Goal: Feedback & Contribution: Contribute content

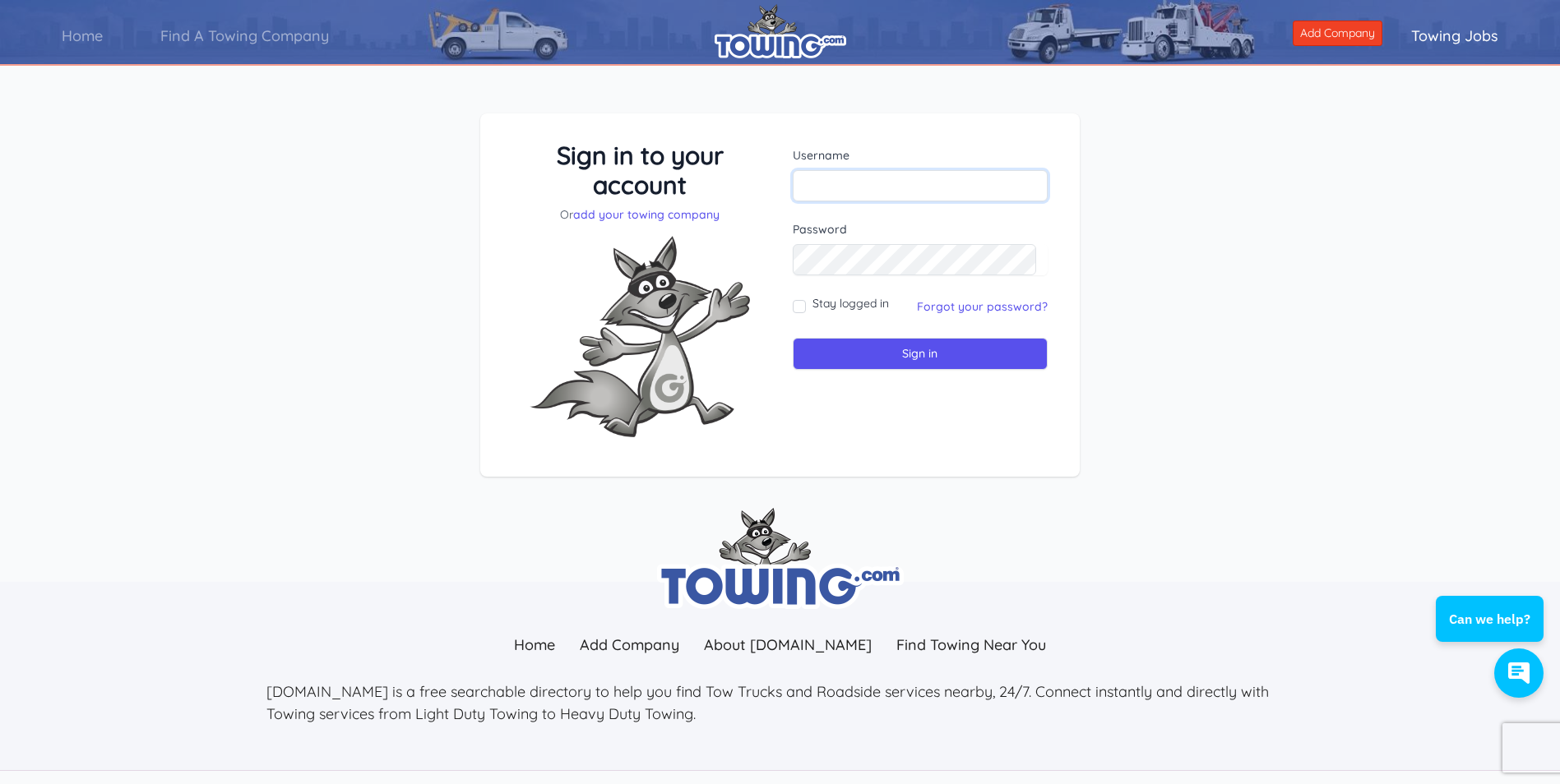
click at [890, 183] on input "text" at bounding box center [921, 185] width 256 height 31
type input "agapitosautomotiverepair@outlook.com"
click at [910, 349] on input "Sign in" at bounding box center [921, 354] width 256 height 32
click at [903, 356] on input "Sign in" at bounding box center [921, 354] width 256 height 32
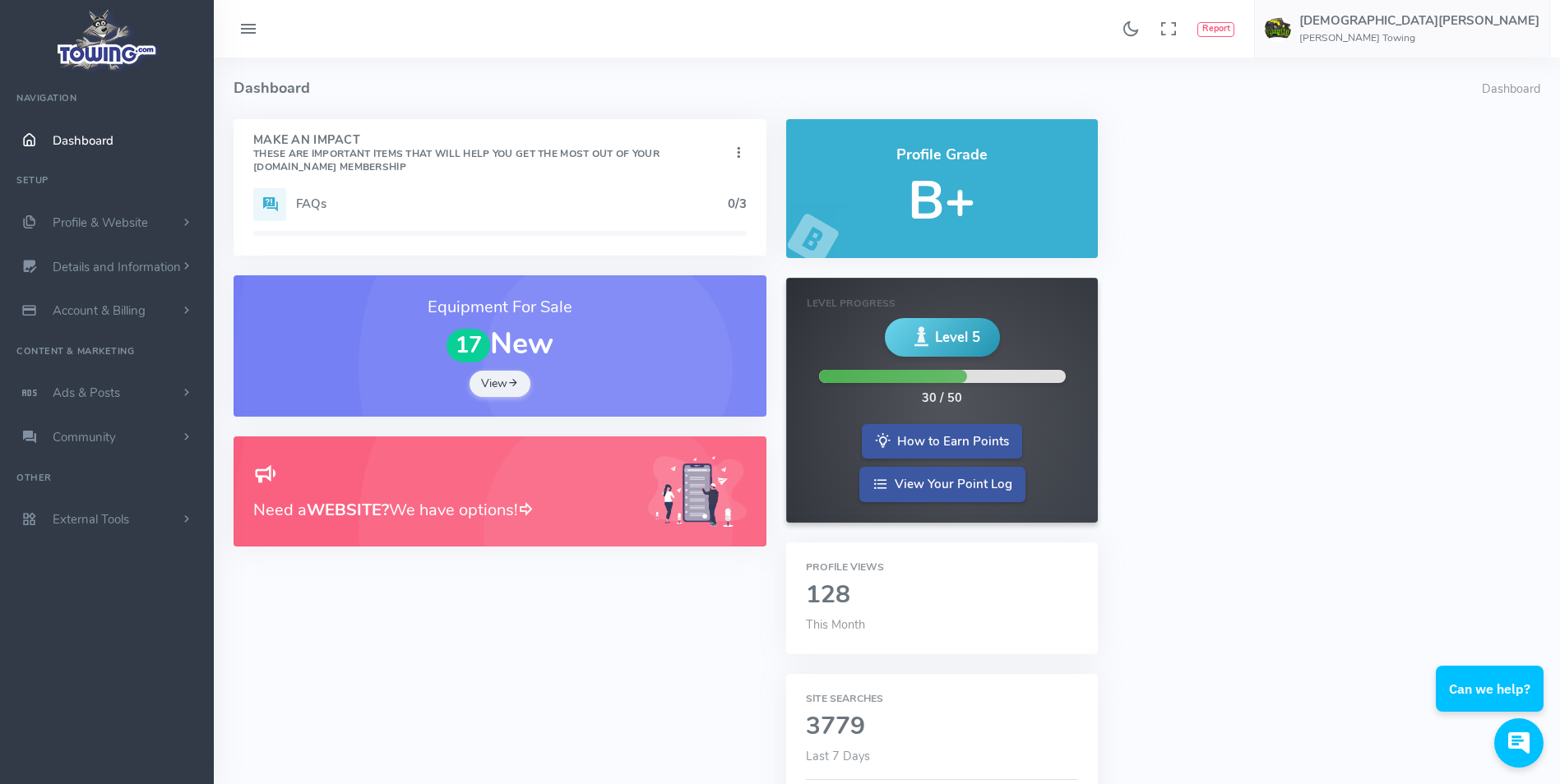
click at [250, 29] on icon at bounding box center [248, 30] width 20 height 27
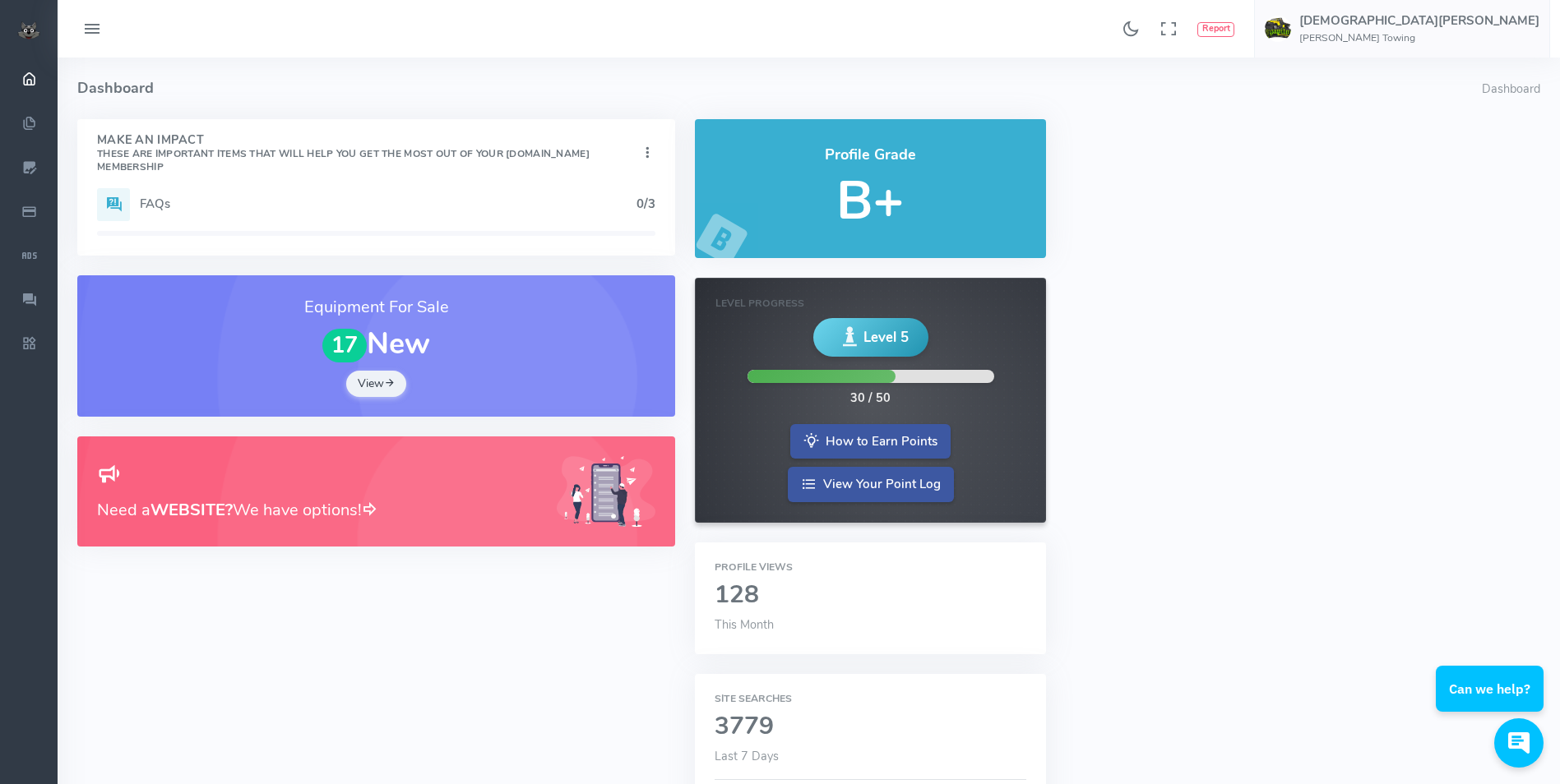
click at [97, 34] on icon at bounding box center [92, 30] width 20 height 27
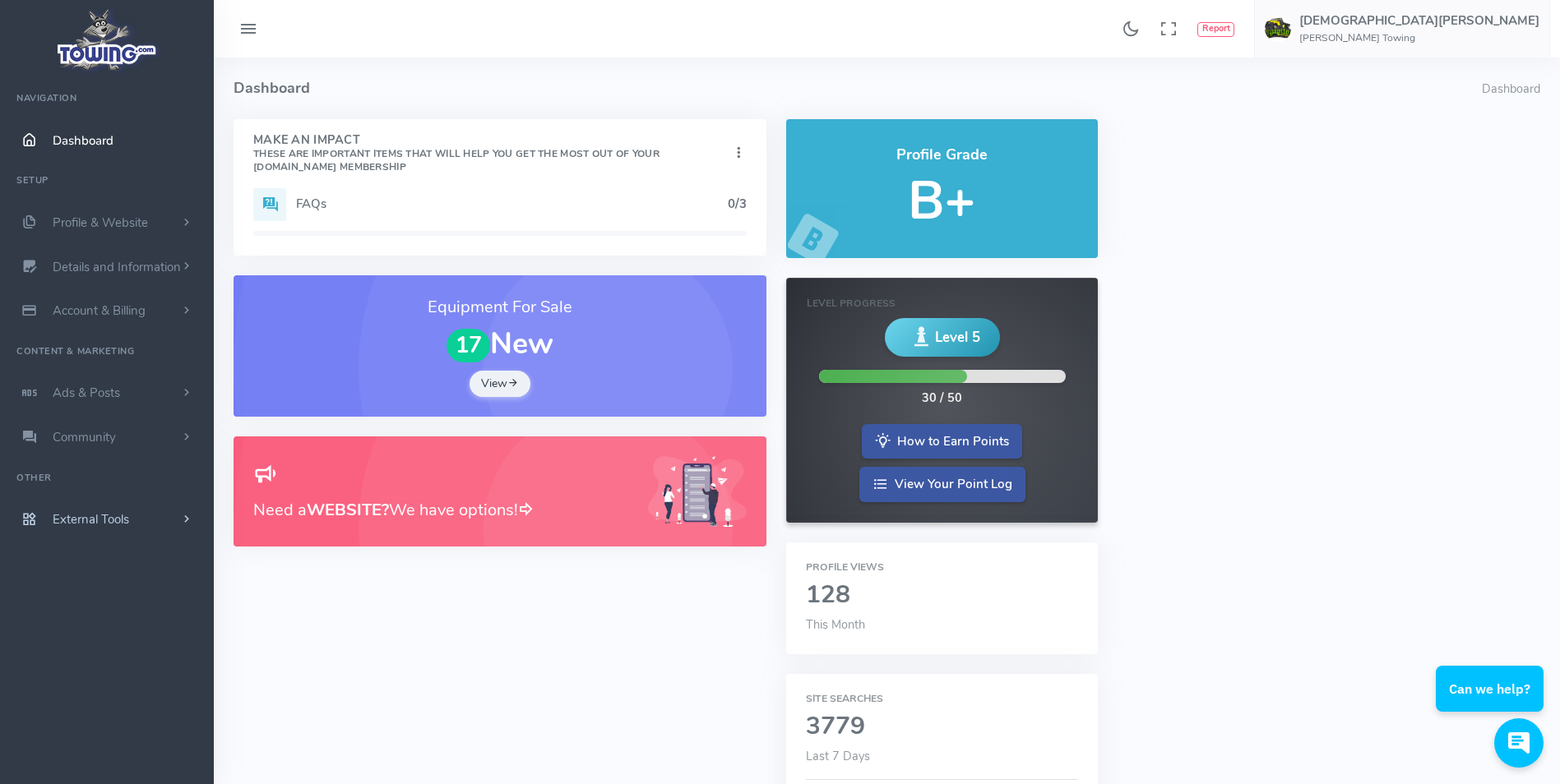
click at [162, 521] on link "External Tools" at bounding box center [106, 520] width 214 height 44
click at [177, 307] on link "Account & Billing" at bounding box center [106, 310] width 214 height 44
click at [86, 449] on link "User Settings Change Password" at bounding box center [127, 450] width 173 height 51
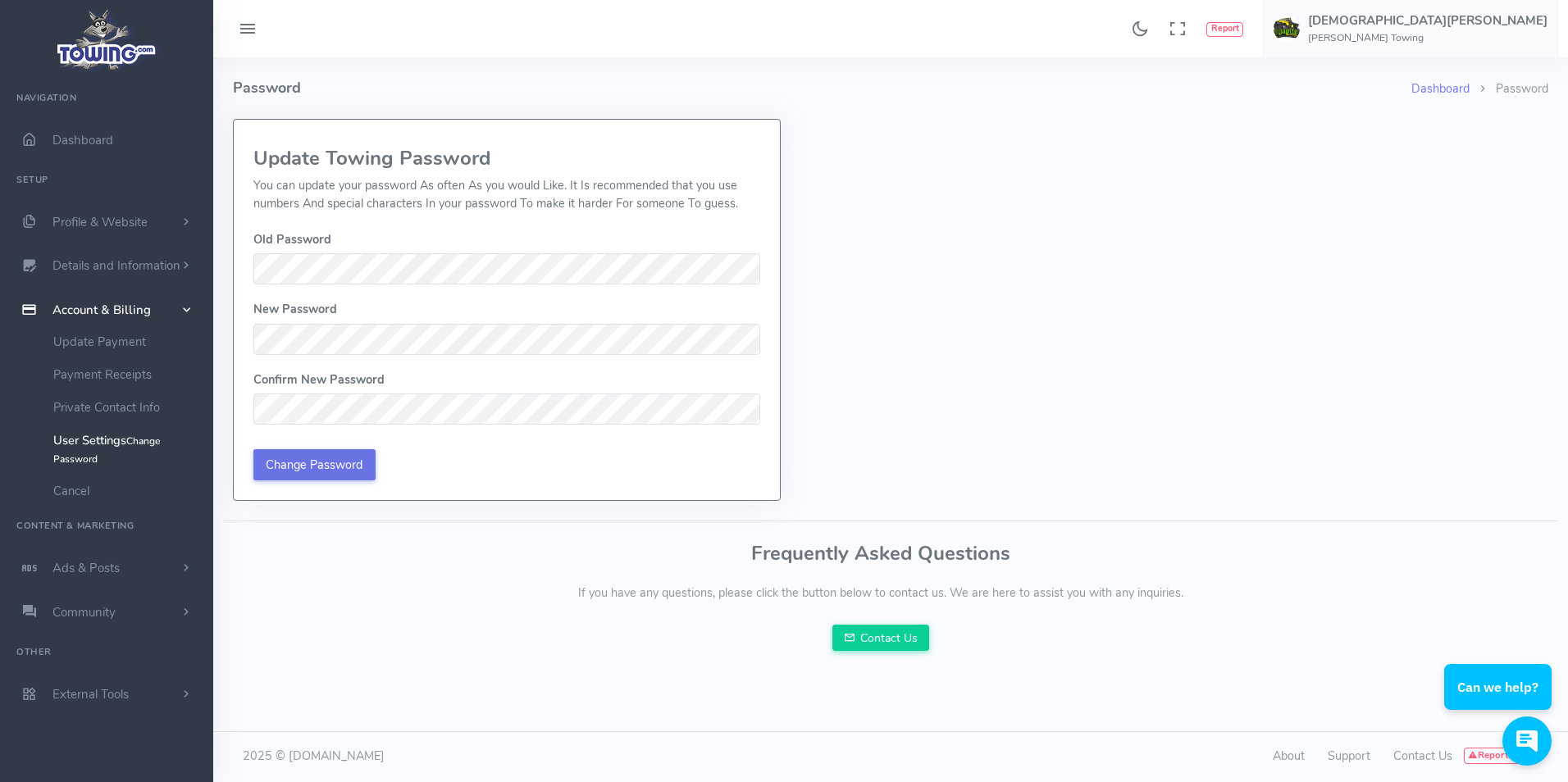
click at [278, 453] on input "Change Password" at bounding box center [314, 464] width 122 height 31
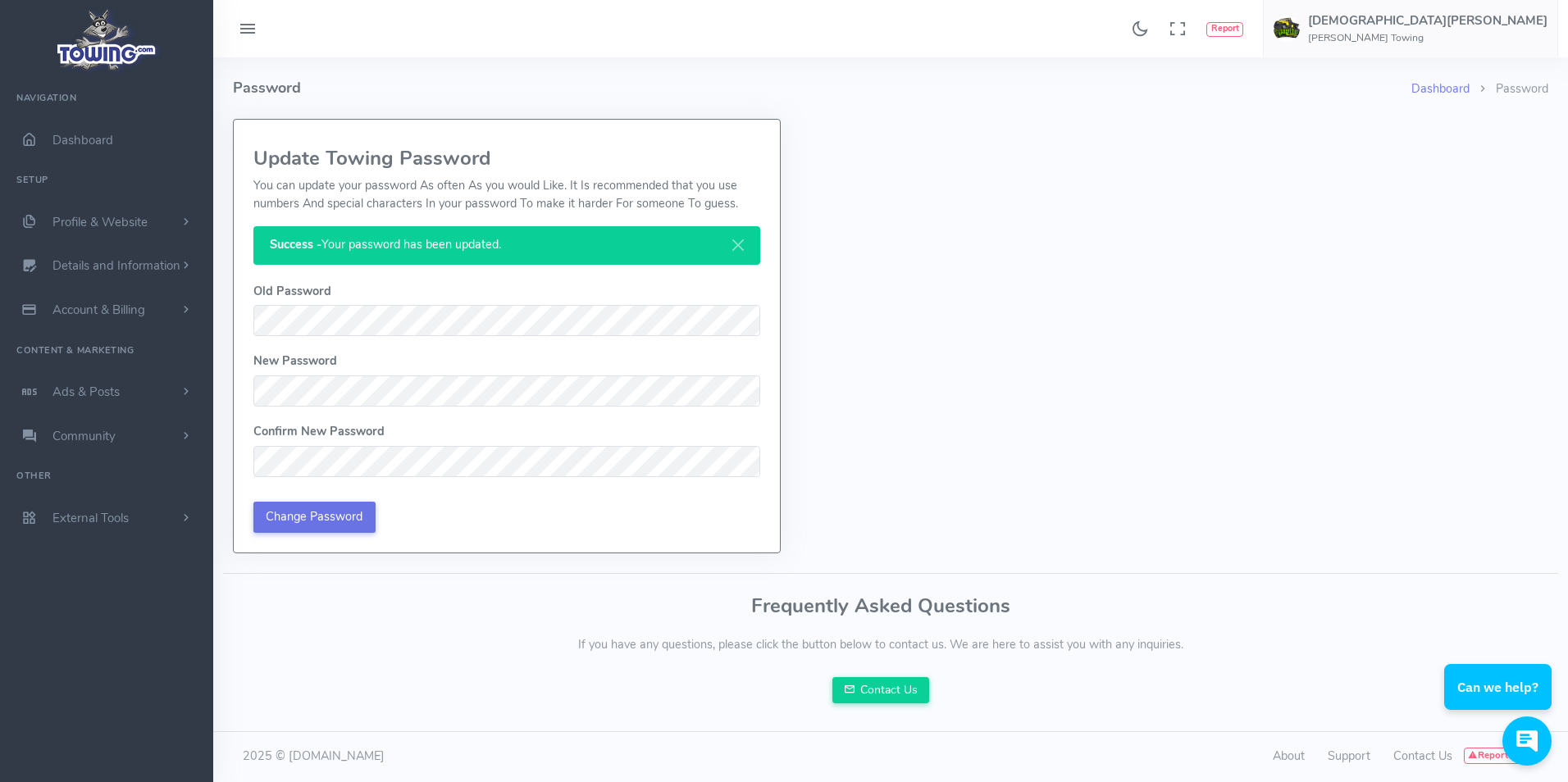
click at [306, 515] on input "Change Password" at bounding box center [314, 517] width 122 height 31
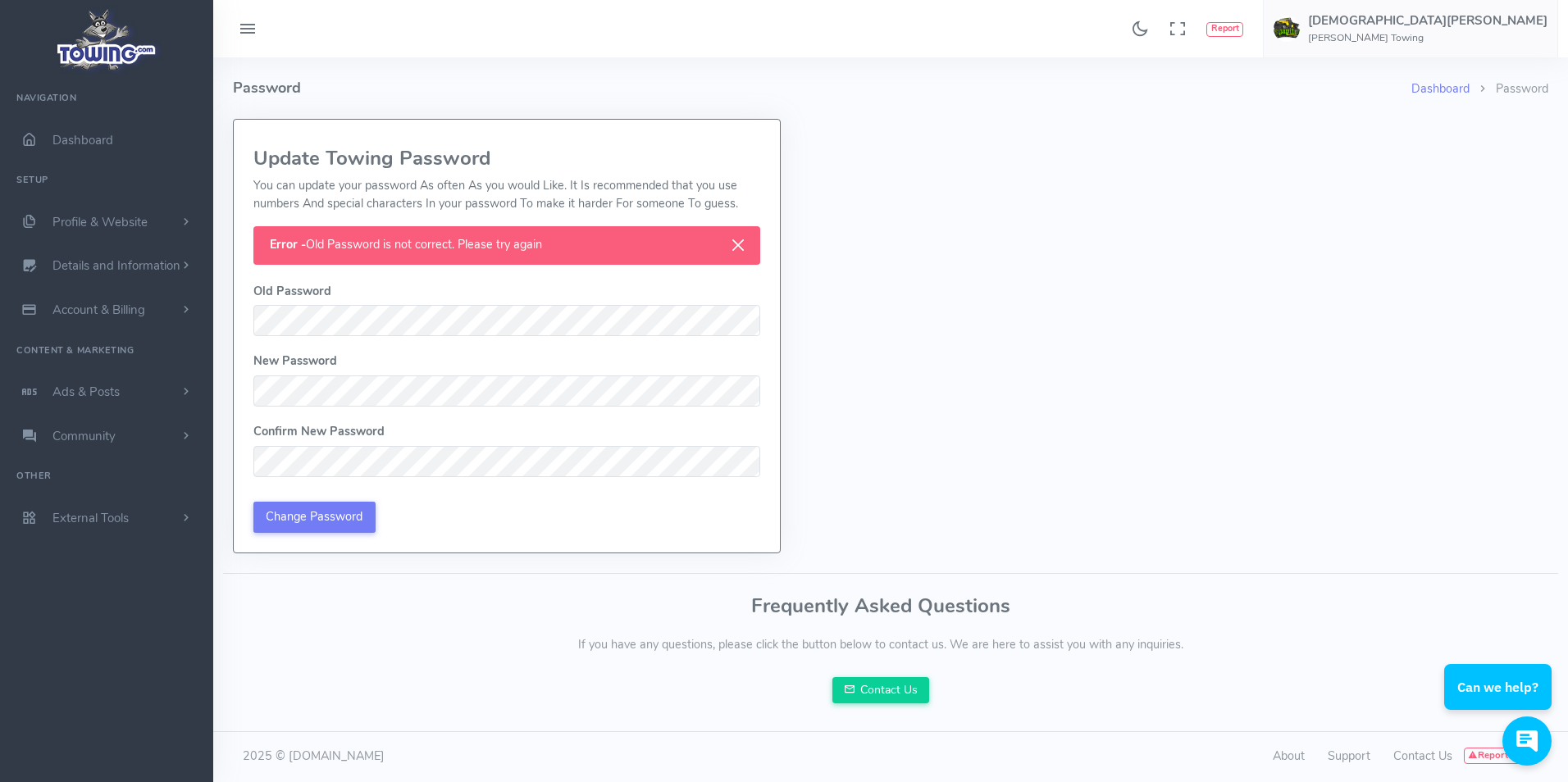
click at [742, 242] on button "Close" at bounding box center [738, 245] width 44 height 38
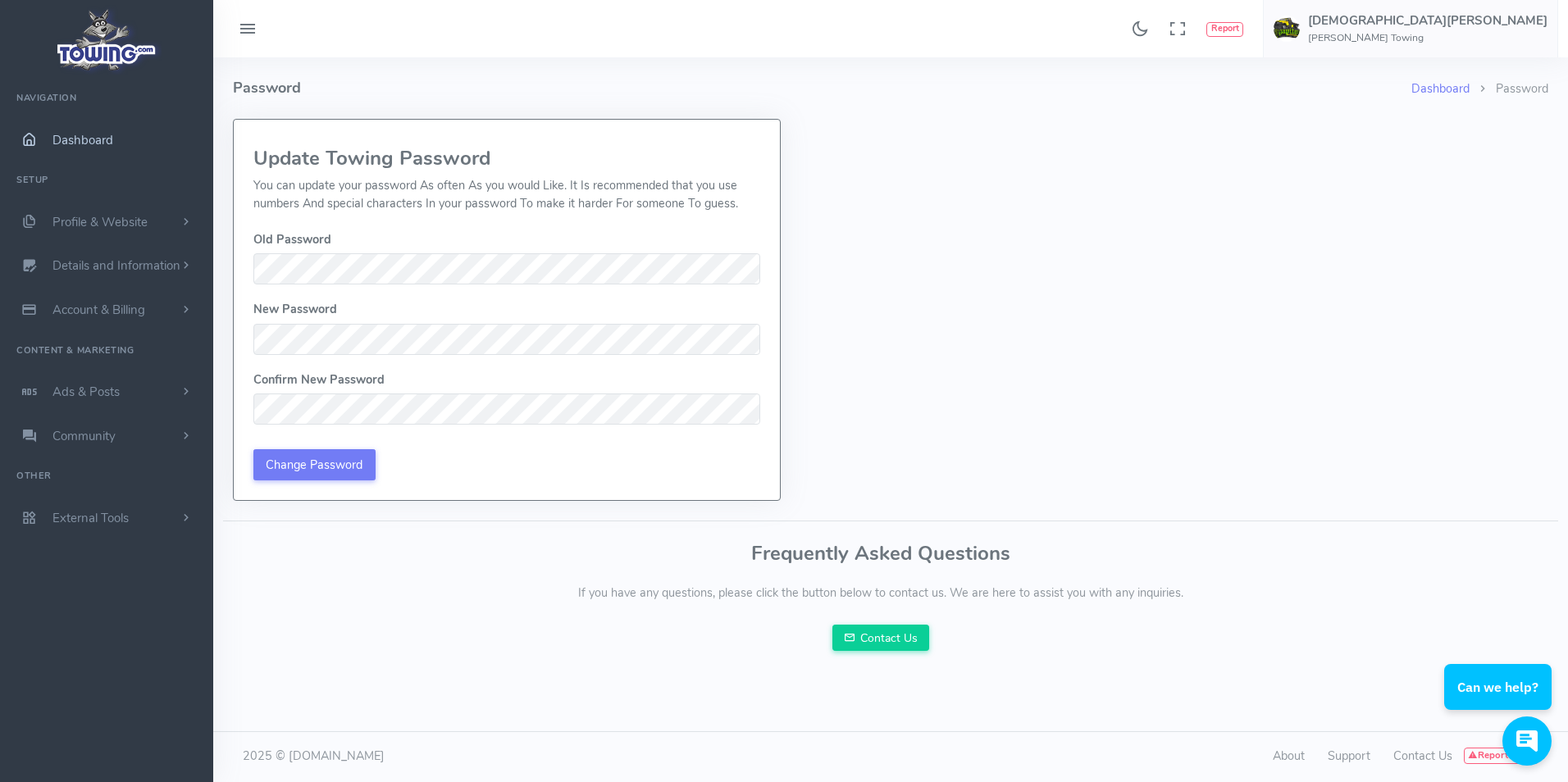
click at [81, 141] on span "Dashboard" at bounding box center [82, 140] width 61 height 17
click at [29, 135] on icon "scrollable content" at bounding box center [28, 140] width 41 height 17
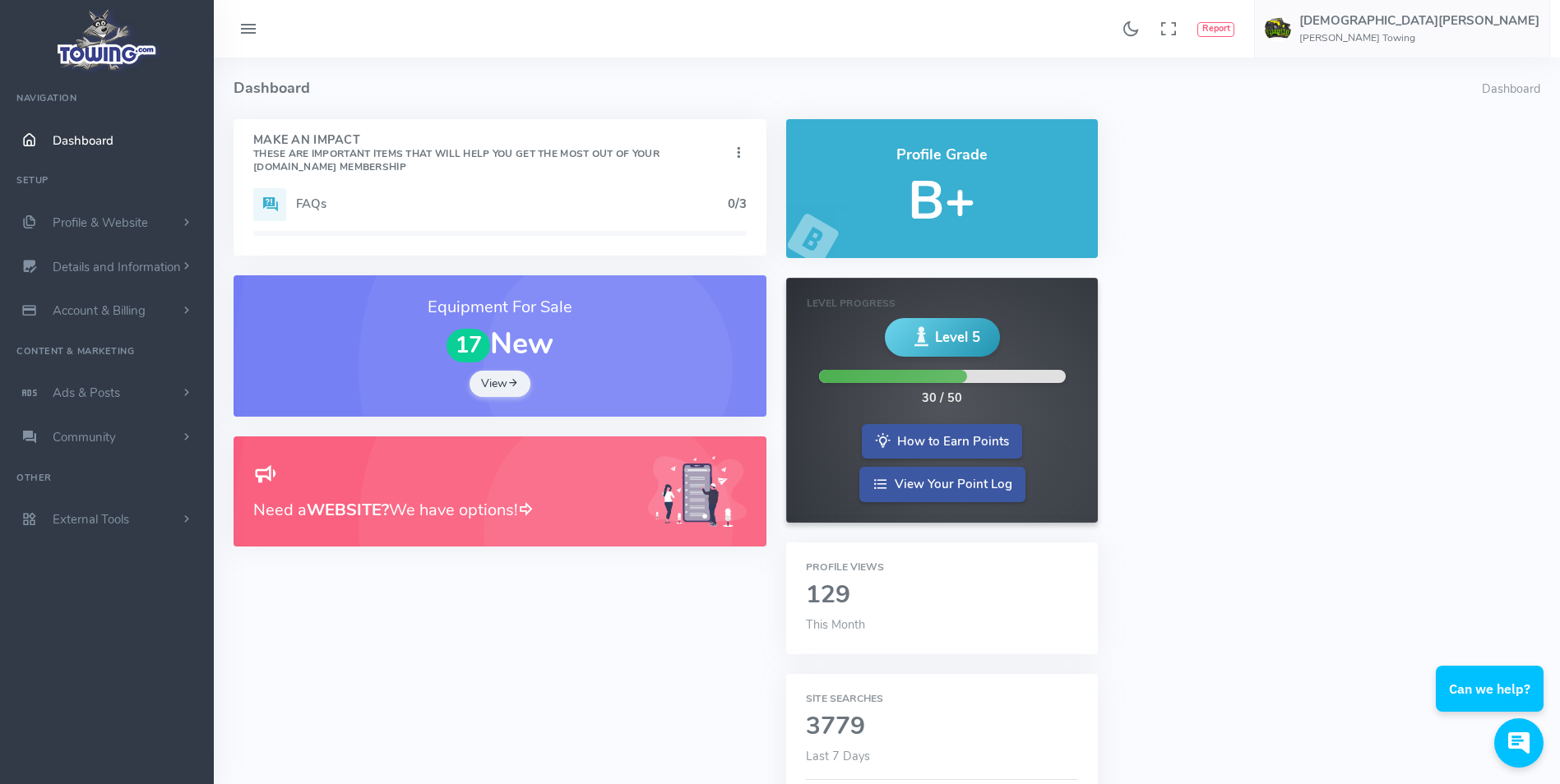
click at [507, 196] on div "FAQs 0/3" at bounding box center [500, 204] width 493 height 33
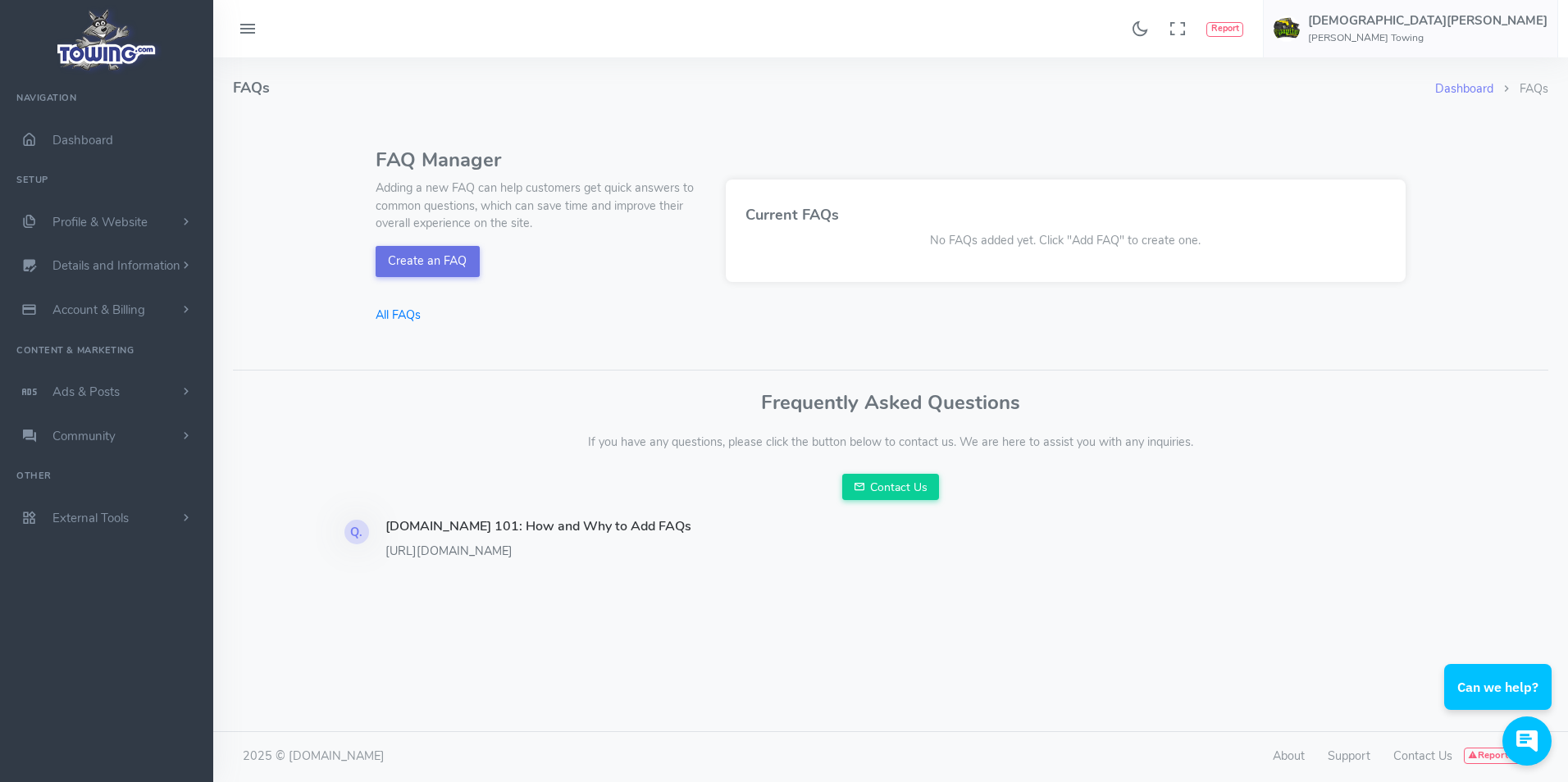
click at [447, 256] on button "Create an FAQ" at bounding box center [428, 261] width 104 height 31
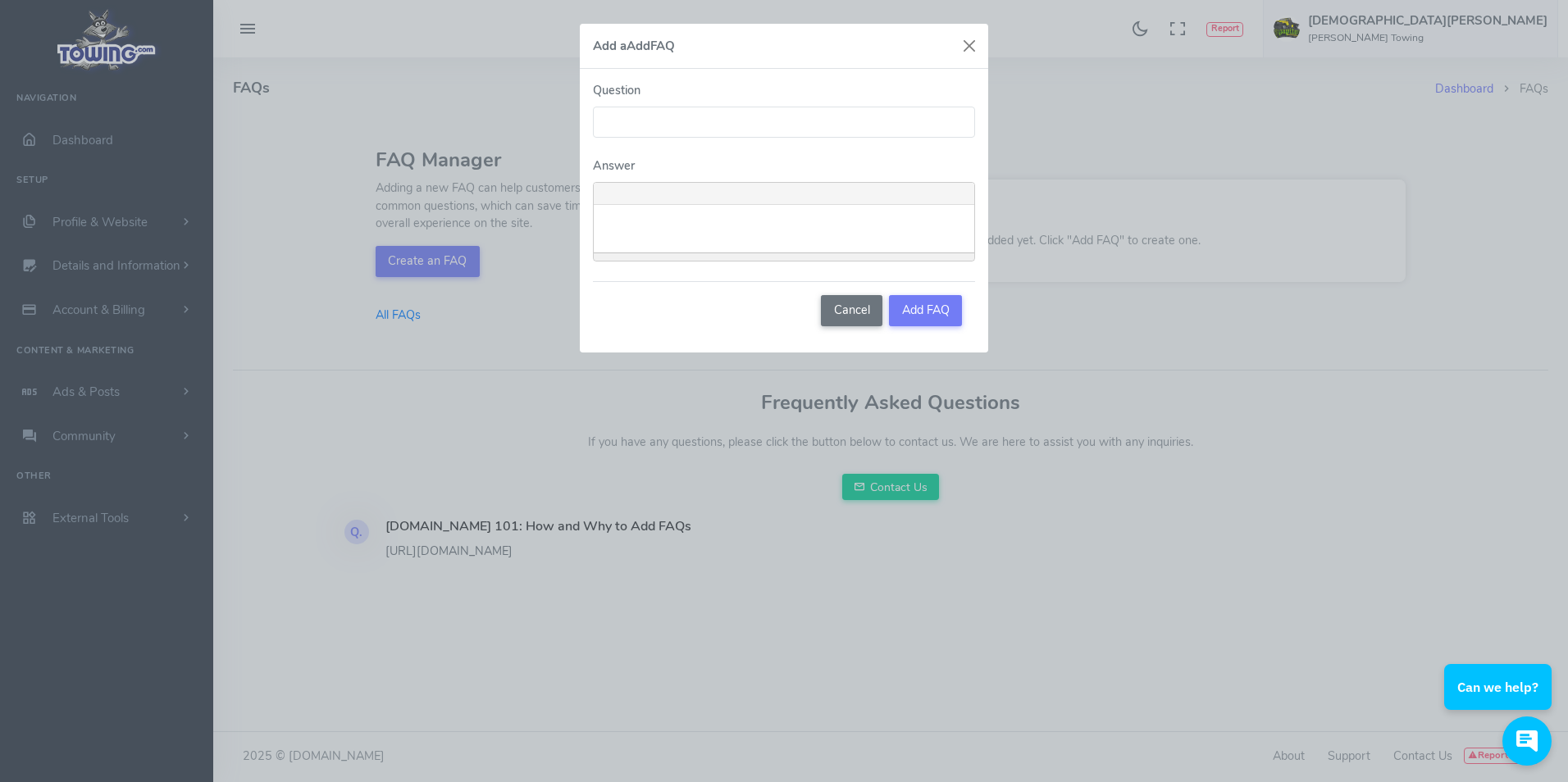
click at [723, 114] on input "Question" at bounding box center [784, 121] width 382 height 31
type input "c"
type input "Can I pay online for my towing?"
click at [670, 208] on div at bounding box center [784, 229] width 380 height 48
click at [695, 219] on p "Yes, there is a li" at bounding box center [784, 222] width 365 height 18
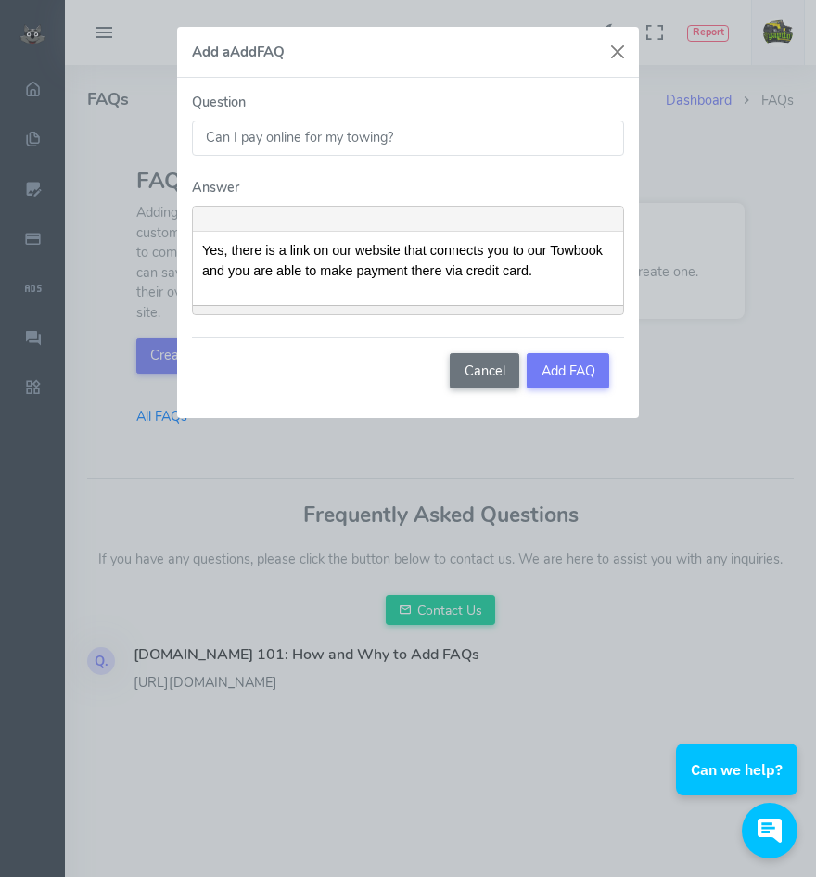
click at [338, 365] on div "Cancel Add FAQ" at bounding box center [408, 370] width 432 height 66
click at [491, 279] on p "Yes, there is a link on our website that connects where you are able to make pa…" at bounding box center [408, 261] width 412 height 40
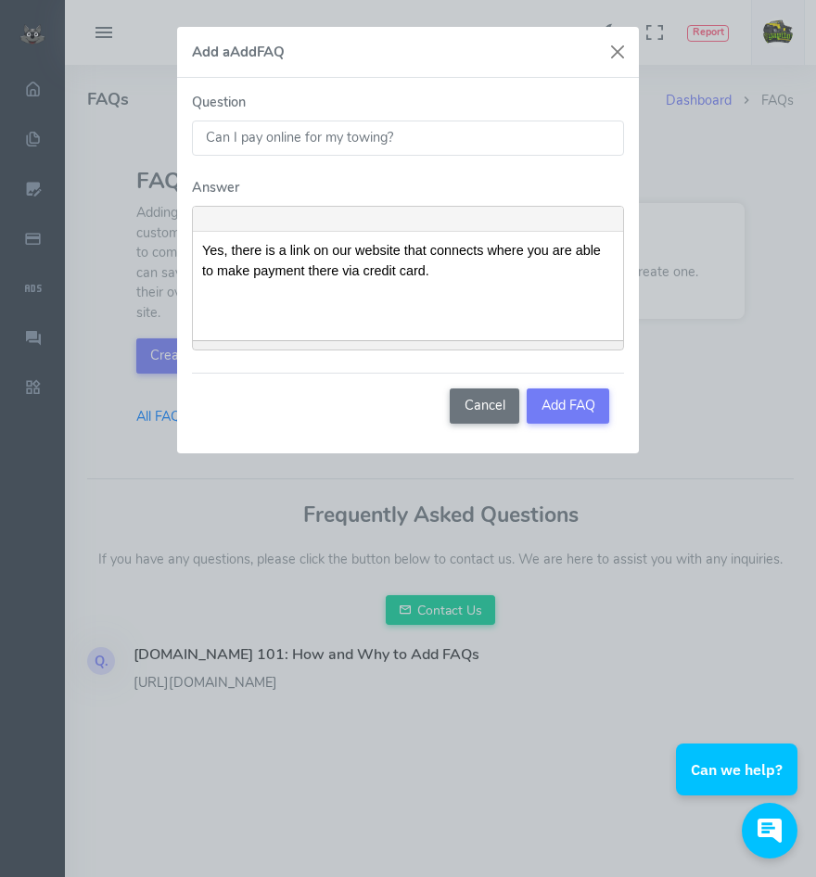
click at [214, 311] on p at bounding box center [408, 306] width 412 height 20
click at [438, 272] on p "Yes, there is a link on our website that connects where you are able to make pa…" at bounding box center [408, 261] width 412 height 40
click at [473, 300] on p "[URL][DOMAIN_NAME]" at bounding box center [408, 306] width 412 height 20
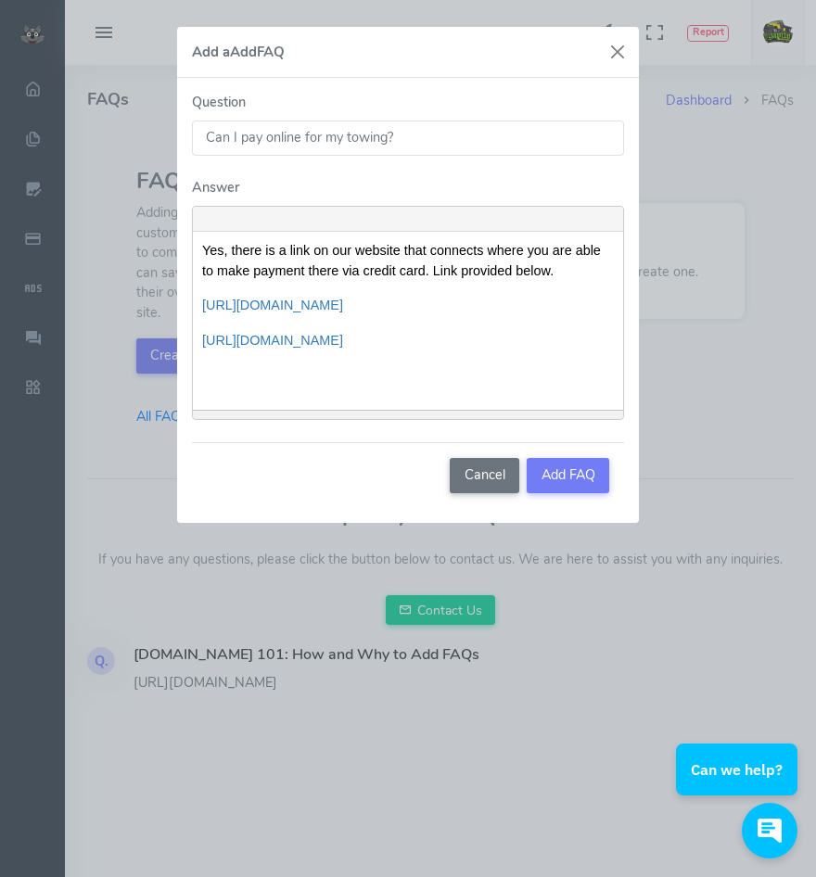
drag, startPoint x: 454, startPoint y: 308, endPoint x: 198, endPoint y: 300, distance: 255.9
click at [198, 300] on div "Yes, there is a link on our website that connects where you are able to make pa…" at bounding box center [408, 321] width 430 height 178
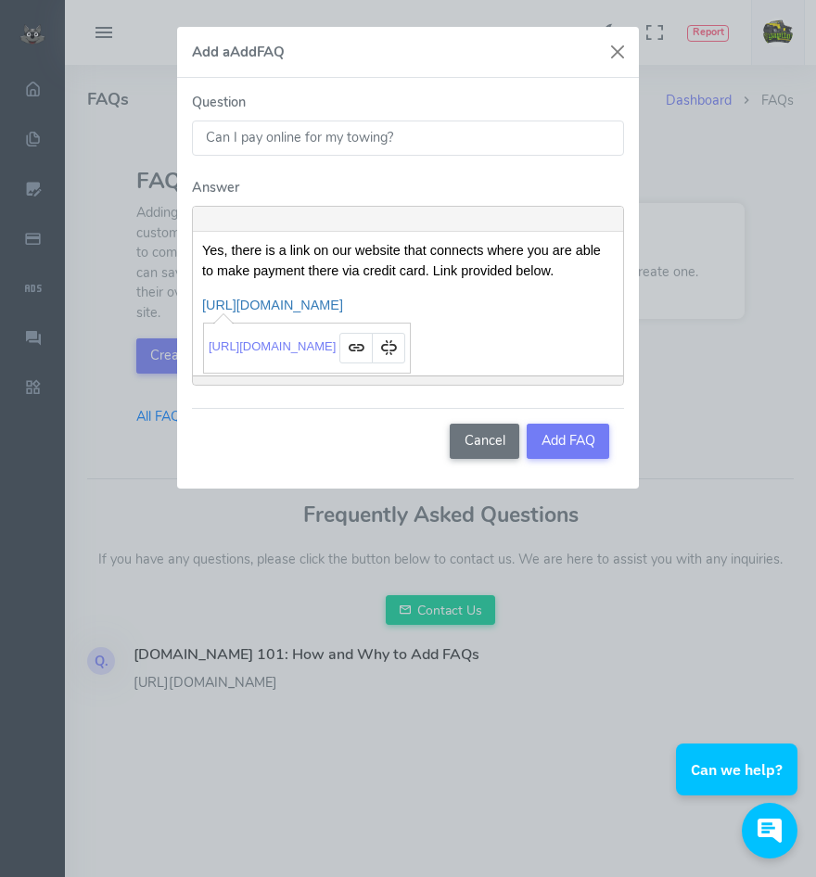
click at [513, 314] on p "https://www.agapitosservice.com/" at bounding box center [408, 306] width 412 height 20
click at [485, 323] on div "Yes, there is a link on our website that connects where you are able to make pa…" at bounding box center [408, 303] width 430 height 143
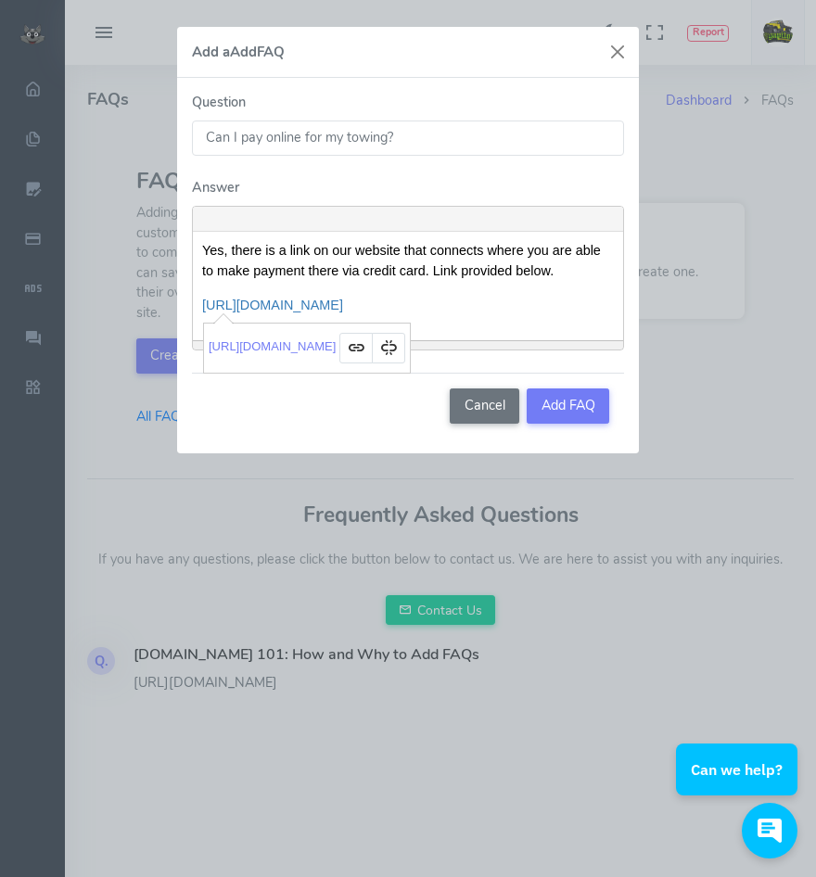
click at [548, 322] on div "Yes, there is a link on our website that connects where you are able to make pa…" at bounding box center [408, 286] width 430 height 108
click at [318, 142] on input "Can I pay online for my towing?" at bounding box center [408, 137] width 432 height 35
click at [251, 272] on p "Yes, there is a link on our website that connects where you are able to make pa…" at bounding box center [408, 261] width 412 height 40
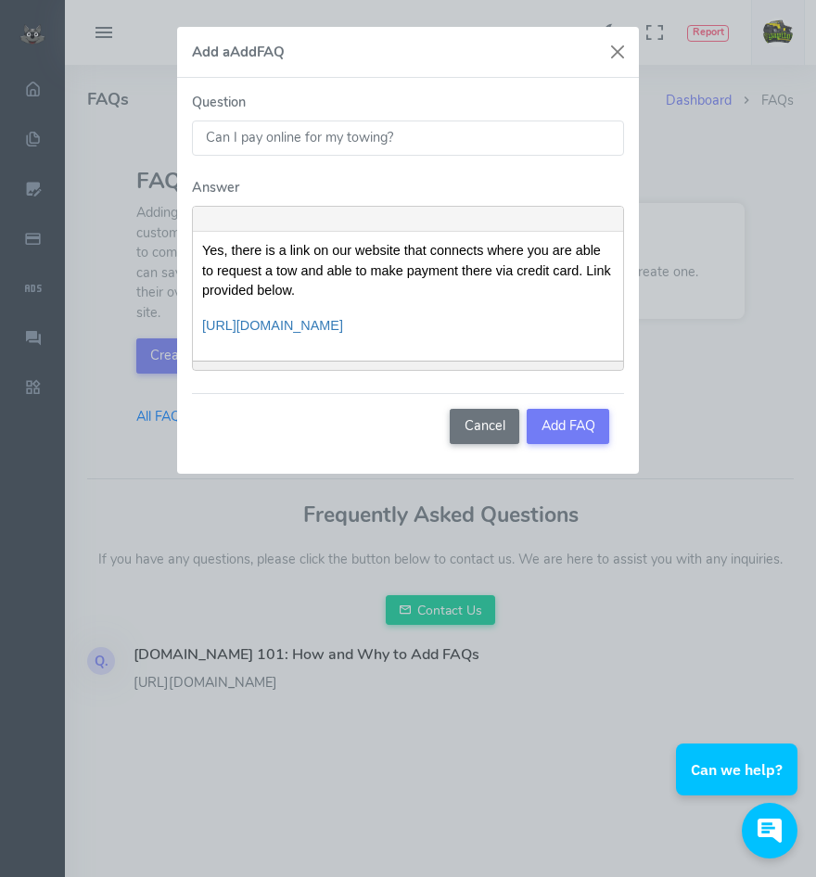
click at [590, 274] on p "Yes, there is a link on our website that connects where you are able to request…" at bounding box center [408, 271] width 412 height 60
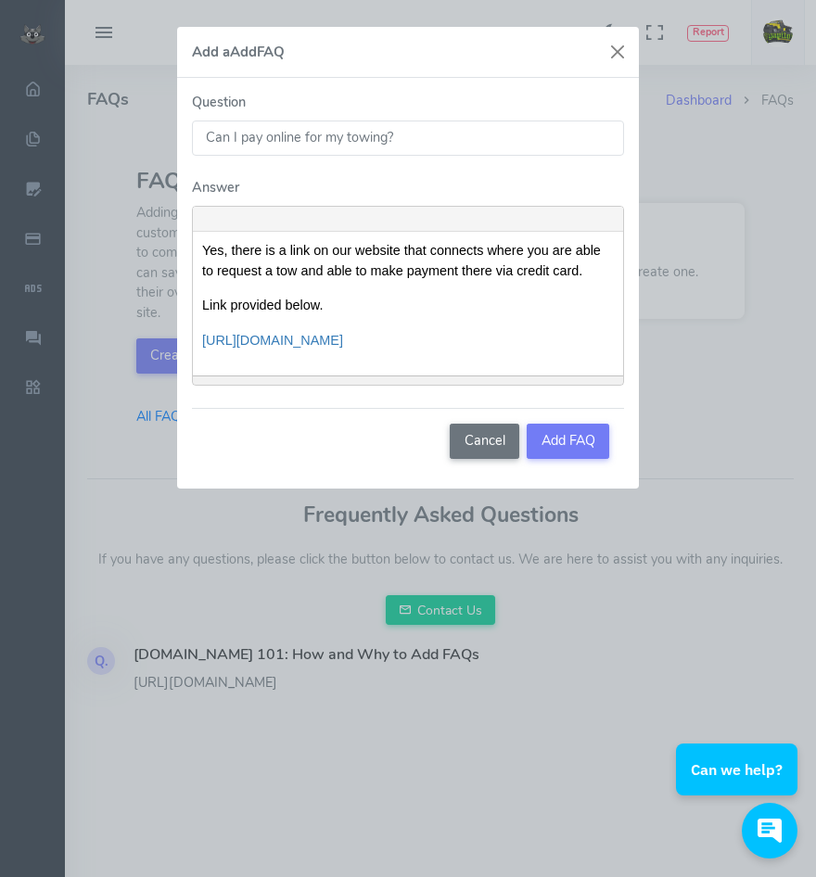
click at [207, 320] on div "Yes, there is a link on our website that connects where you are able to request…" at bounding box center [408, 303] width 430 height 143
click at [198, 336] on div "Yes, there is a link on our website that connects where you are able to request…" at bounding box center [408, 303] width 430 height 143
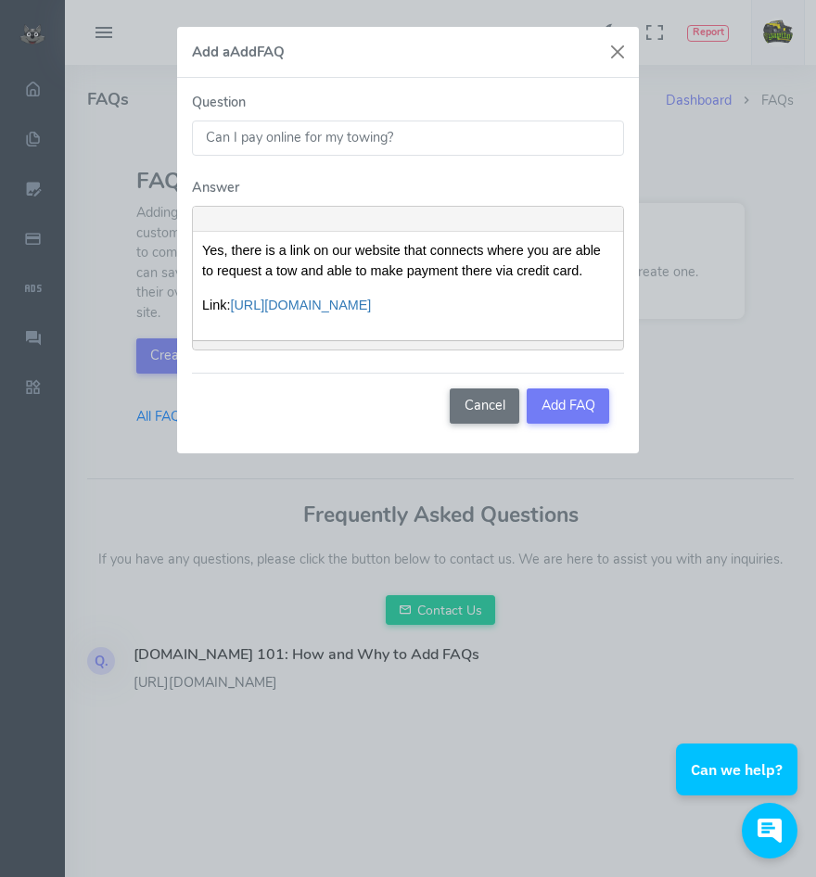
click at [310, 143] on input "Can I pay online for my towing?" at bounding box center [408, 137] width 432 height 35
drag, startPoint x: 238, startPoint y: 138, endPoint x: 282, endPoint y: 127, distance: 45.0
click at [238, 138] on input "Can I pay online for my towing?" at bounding box center [408, 137] width 432 height 35
click at [530, 139] on input "Can I request a tow and pay online for my towing?" at bounding box center [408, 137] width 432 height 35
type input "Can I request a tow and pay online for my towing?"
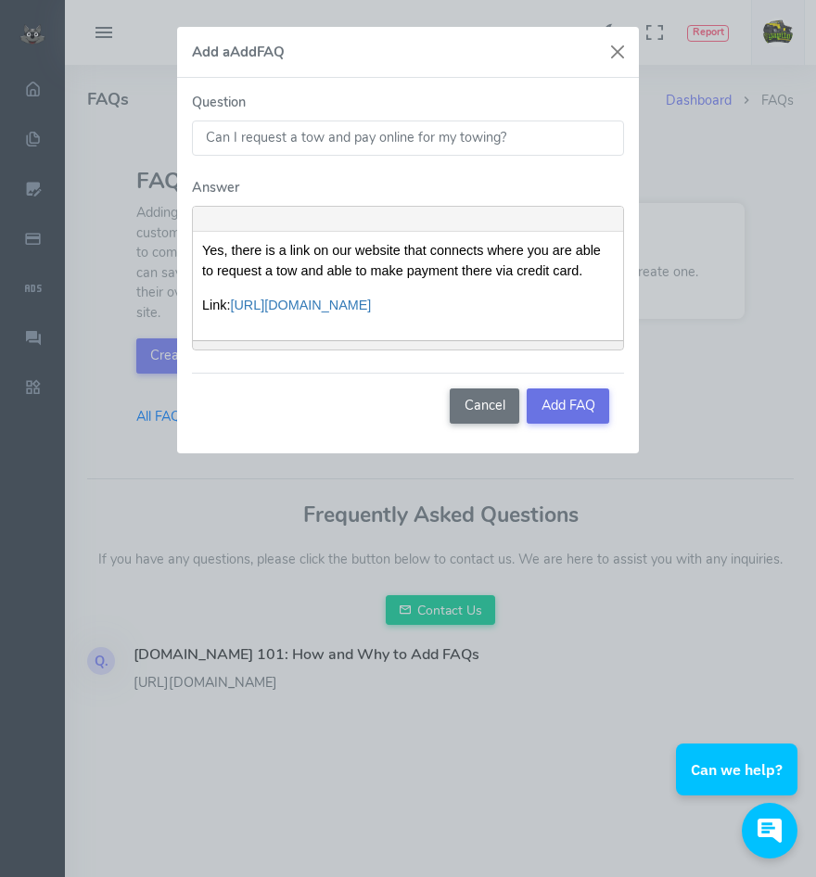
click at [545, 413] on button "Add FAQ" at bounding box center [567, 405] width 82 height 35
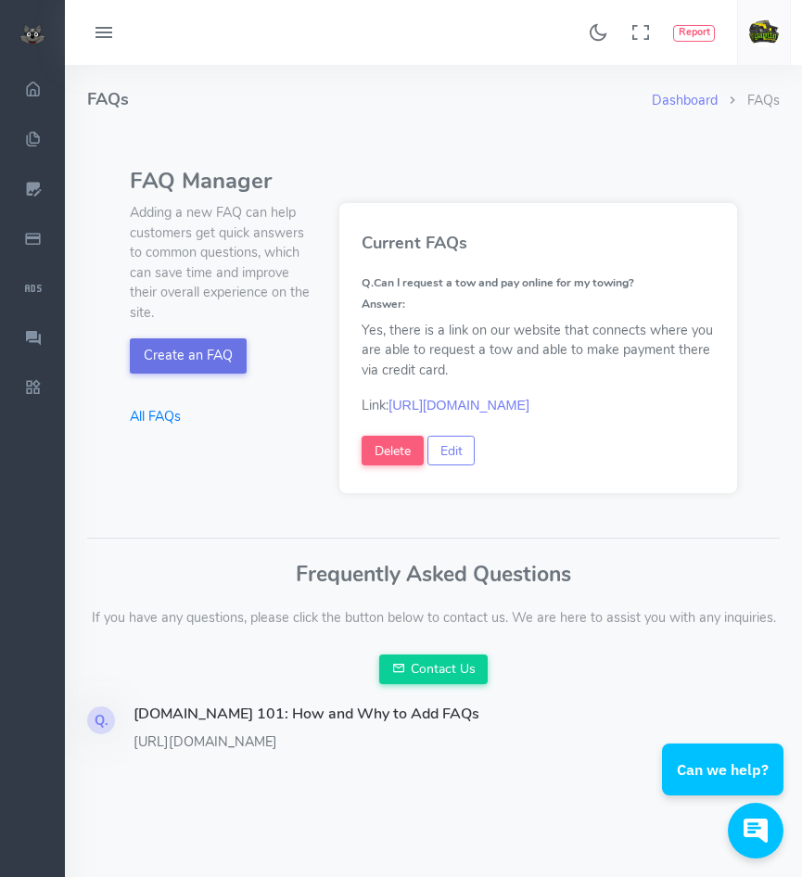
click at [186, 352] on button "Create an FAQ" at bounding box center [189, 355] width 118 height 35
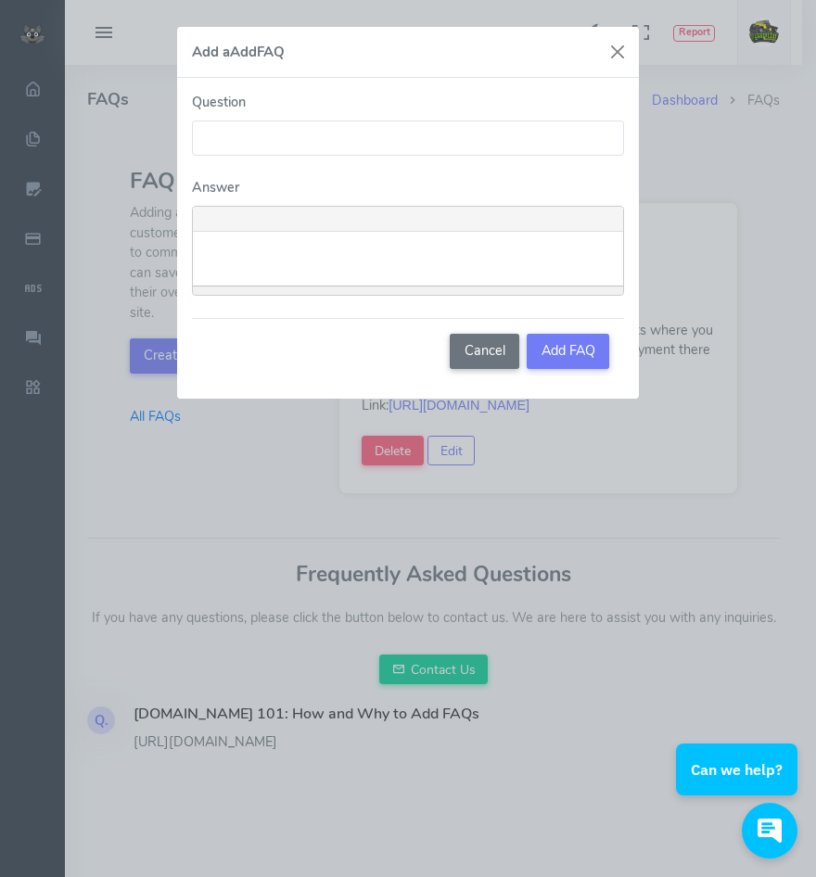
click at [239, 148] on input "Question" at bounding box center [408, 137] width 432 height 35
type input "d"
type input "H"
click at [281, 138] on input "Question" at bounding box center [408, 137] width 432 height 35
type input "d"
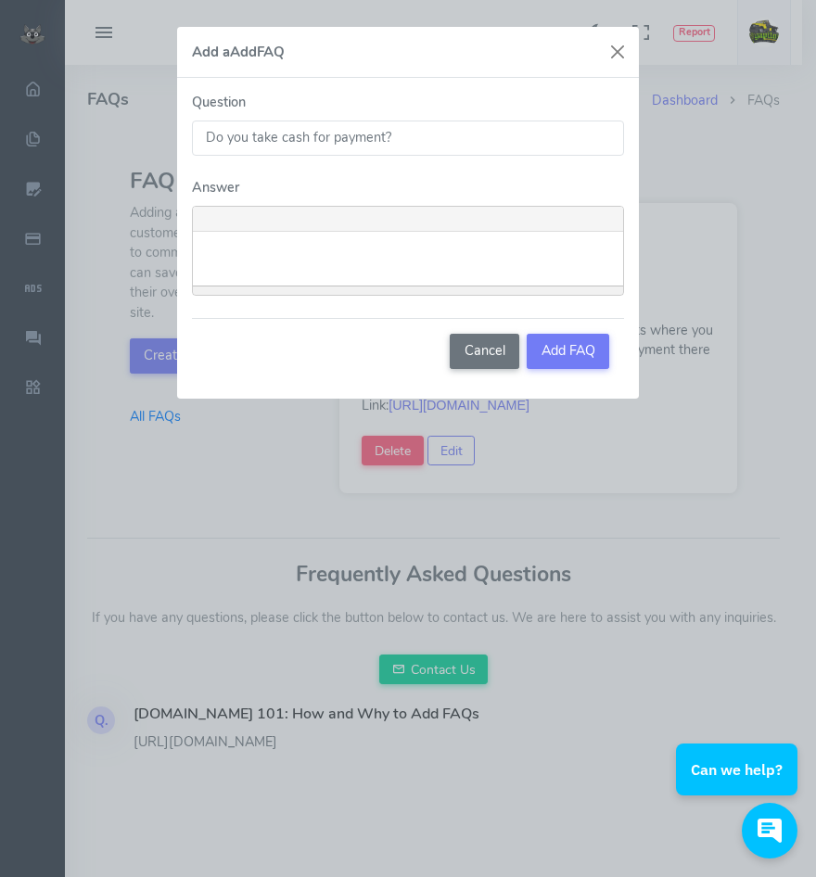
type input "Do you take cash for payment?"
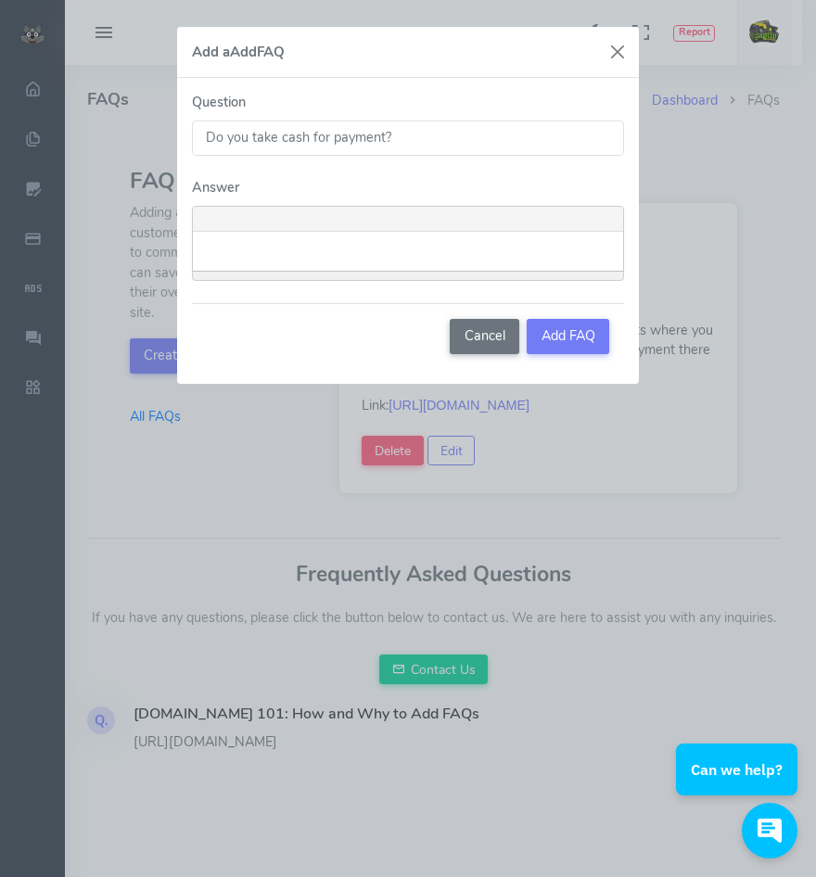
click at [405, 127] on input "Do you take cash for payment?" at bounding box center [408, 137] width 432 height 35
click at [474, 339] on button "Cancel" at bounding box center [485, 336] width 70 height 35
